Goal: Check status: Check status

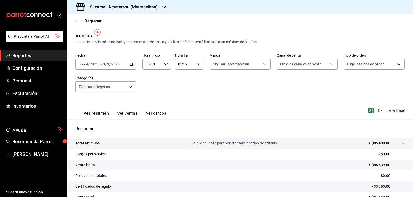
scroll to position [3, 0]
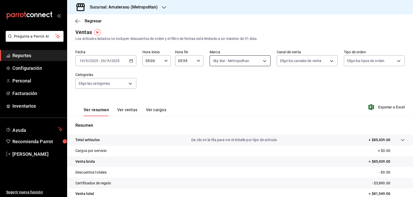
click at [223, 59] on body "Pregunta a Parrot AI Reportes Configuración Personal Facturación Inventarios Ay…" at bounding box center [206, 98] width 413 height 197
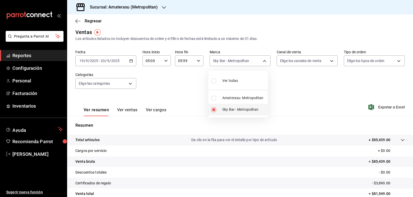
click at [215, 110] on input "checkbox" at bounding box center [213, 110] width 5 height 5
checkbox input "false"
click at [214, 98] on input "checkbox" at bounding box center [213, 98] width 5 height 5
checkbox input "true"
type input "e4cd7fcb-d45b-43ae-a99f-ad4ccfcd9032"
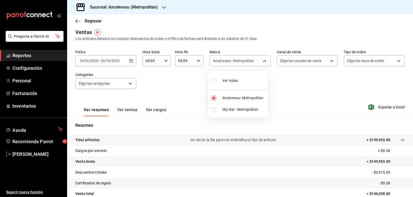
click at [293, 95] on div at bounding box center [206, 98] width 413 height 197
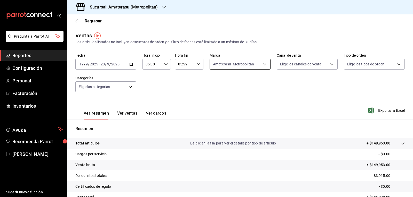
click at [217, 65] on body "Pregunta a Parrot AI Reportes Configuración Personal Facturación Inventarios Ay…" at bounding box center [206, 98] width 413 height 197
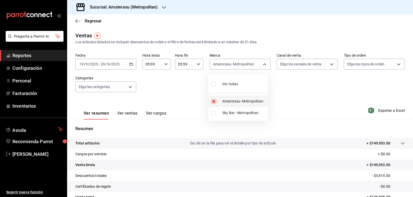
click at [216, 101] on input "checkbox" at bounding box center [213, 101] width 5 height 5
checkbox input "false"
click at [213, 114] on input "checkbox" at bounding box center [213, 113] width 5 height 5
checkbox input "true"
type input "f3afaab8-8c3d-4e49-a299-af9bdf6027b2"
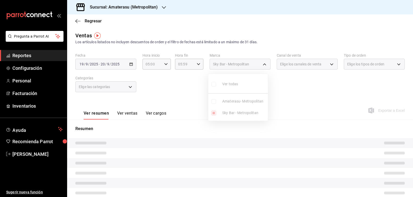
click at [273, 96] on div at bounding box center [206, 98] width 413 height 197
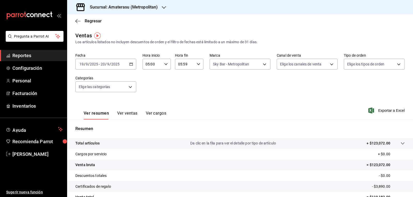
click at [273, 96] on div "Ver todas Amaterasu- Metropolitan Sky Bar - Metropolitan" at bounding box center [206, 98] width 413 height 197
